Goal: Task Accomplishment & Management: Use online tool/utility

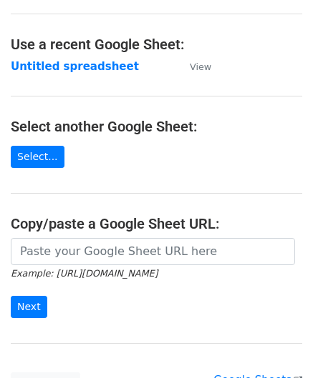
scroll to position [72, 0]
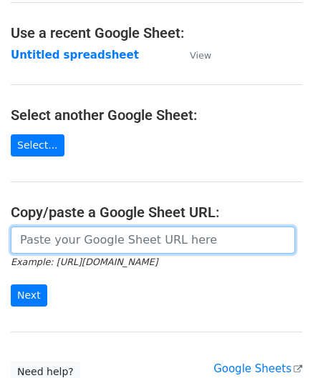
drag, startPoint x: 89, startPoint y: 233, endPoint x: 93, endPoint y: 210, distance: 23.2
click at [90, 233] on input "url" at bounding box center [153, 240] width 284 height 27
paste input "[URL][DOMAIN_NAME]"
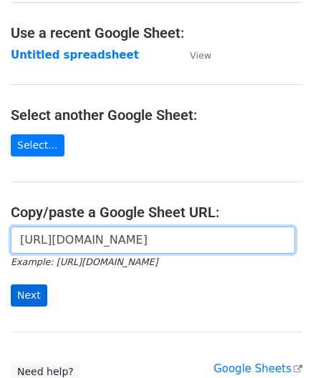
type input "[URL][DOMAIN_NAME]"
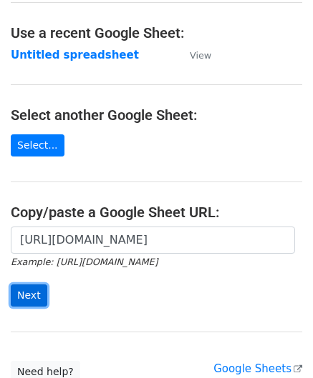
click at [26, 291] on input "Next" at bounding box center [29, 296] width 36 height 22
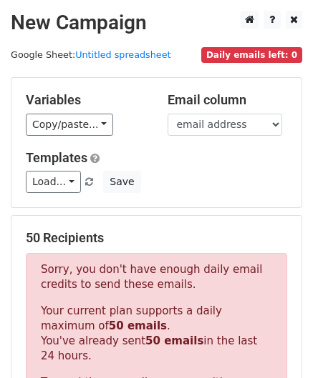
scroll to position [483, 0]
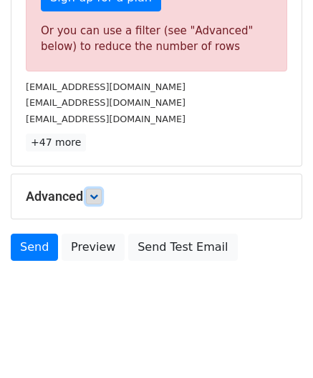
click at [99, 198] on link at bounding box center [94, 197] width 16 height 16
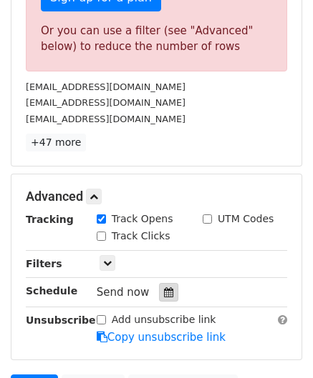
click at [166, 288] on div at bounding box center [168, 292] width 19 height 19
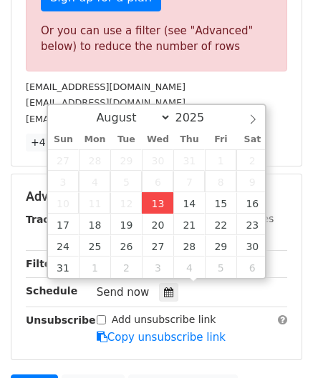
type input "2025-08-13 12:00"
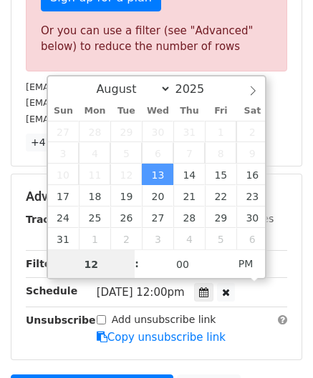
paste input "6"
type input "6"
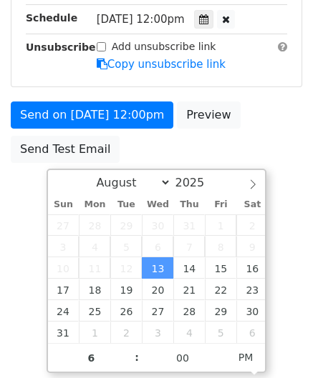
type input "2025-08-13 18:00"
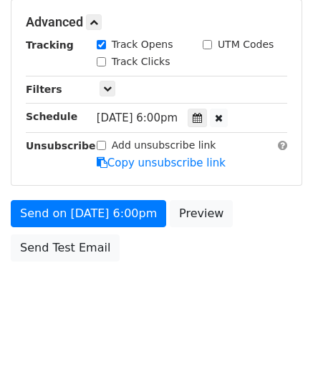
scroll to position [656, 0]
